Goal: Task Accomplishment & Management: Use online tool/utility

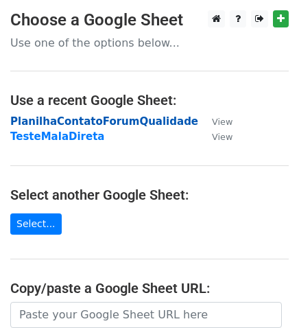
click at [114, 121] on strong "PlanilhaContatoForumQualidade" at bounding box center [104, 121] width 188 height 12
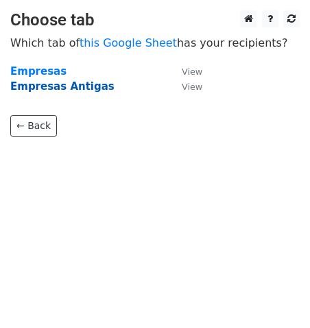
click at [66, 86] on strong "Empresas Antigas" at bounding box center [62, 86] width 104 height 12
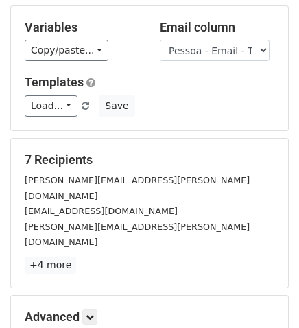
scroll to position [152, 0]
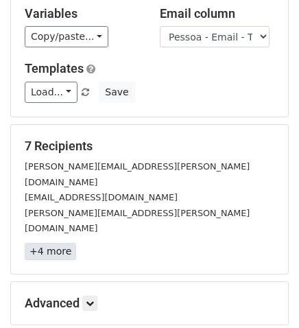
click at [52, 243] on link "+4 more" at bounding box center [50, 251] width 51 height 17
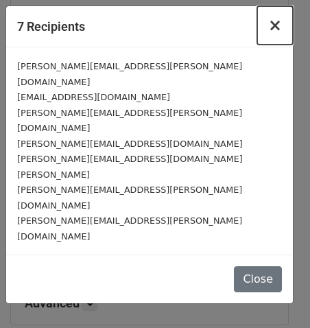
click at [280, 27] on span "×" at bounding box center [275, 25] width 14 height 19
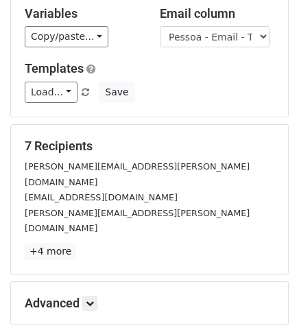
click at [176, 243] on p "+4 more" at bounding box center [150, 251] width 250 height 17
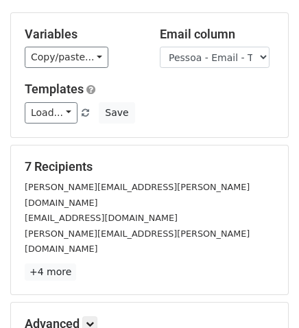
scroll to position [0, 0]
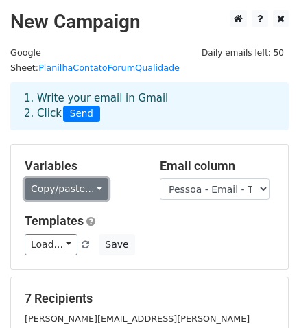
click at [90, 178] on link "Copy/paste..." at bounding box center [67, 188] width 84 height 21
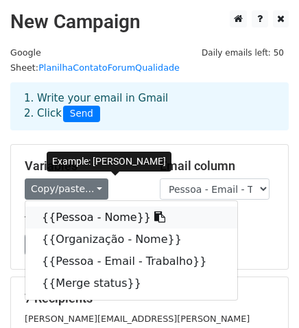
click at [87, 207] on link "{{Pessoa - Nome}}" at bounding box center [131, 218] width 212 height 22
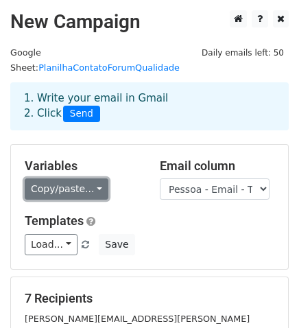
click at [89, 178] on link "Copy/paste..." at bounding box center [67, 188] width 84 height 21
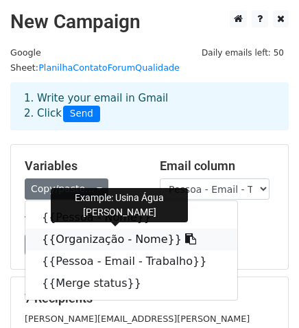
click at [119, 229] on link "{{Organização - Nome}}" at bounding box center [131, 240] width 212 height 22
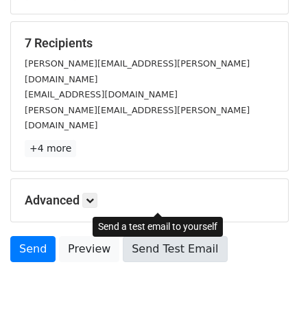
scroll to position [256, 0]
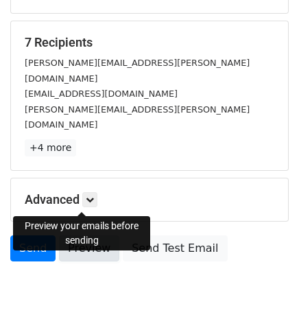
click at [95, 235] on link "Preview" at bounding box center [89, 248] width 60 height 26
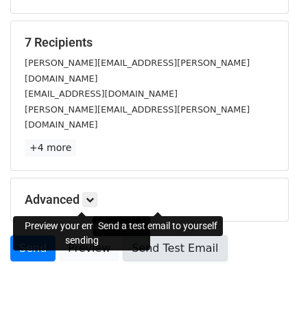
click at [181, 235] on link "Send Test Email" at bounding box center [175, 248] width 104 height 26
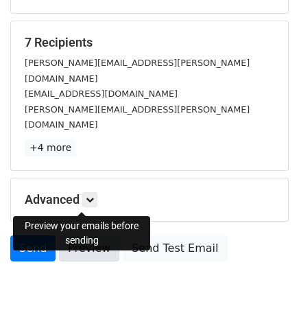
click at [82, 235] on link "Preview" at bounding box center [89, 248] width 60 height 26
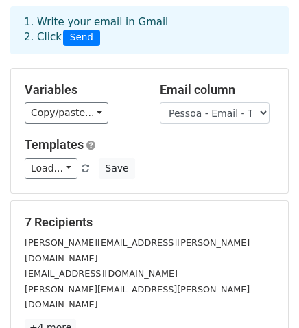
scroll to position [229, 0]
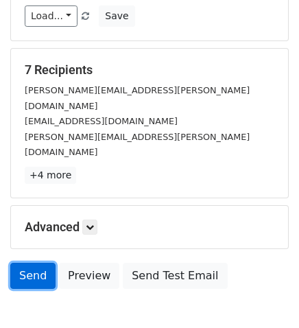
click at [34, 263] on link "Send" at bounding box center [32, 276] width 45 height 26
